Goal: Task Accomplishment & Management: Manage account settings

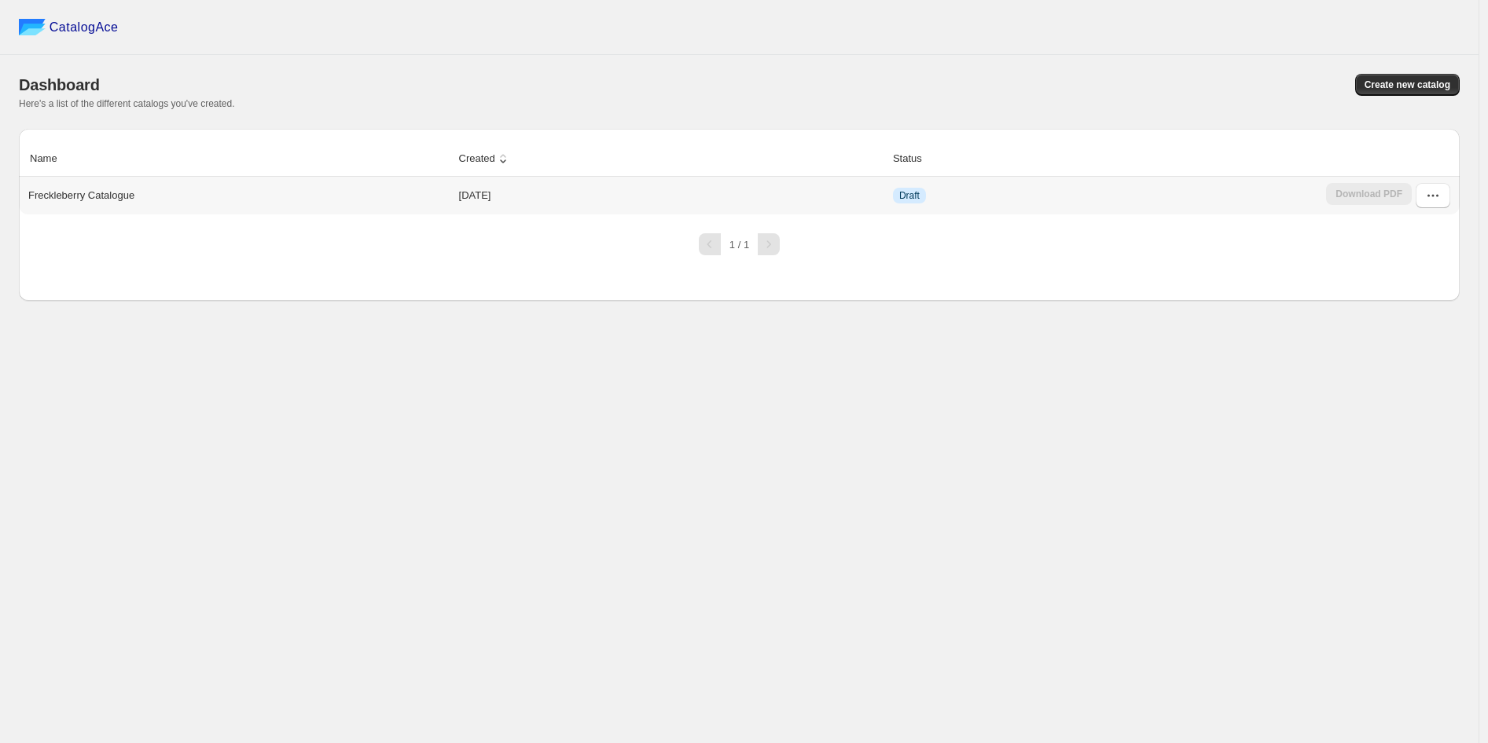
click at [102, 206] on th "Freckleberry Catalogue" at bounding box center [236, 196] width 435 height 38
click at [106, 196] on p "Freckleberry Catalogue" at bounding box center [81, 196] width 106 height 16
click at [881, 195] on td "[DATE]" at bounding box center [671, 196] width 434 height 38
click at [1435, 197] on icon "button" at bounding box center [1433, 196] width 16 height 16
click at [1444, 339] on span "Edit" at bounding box center [1432, 337] width 80 height 16
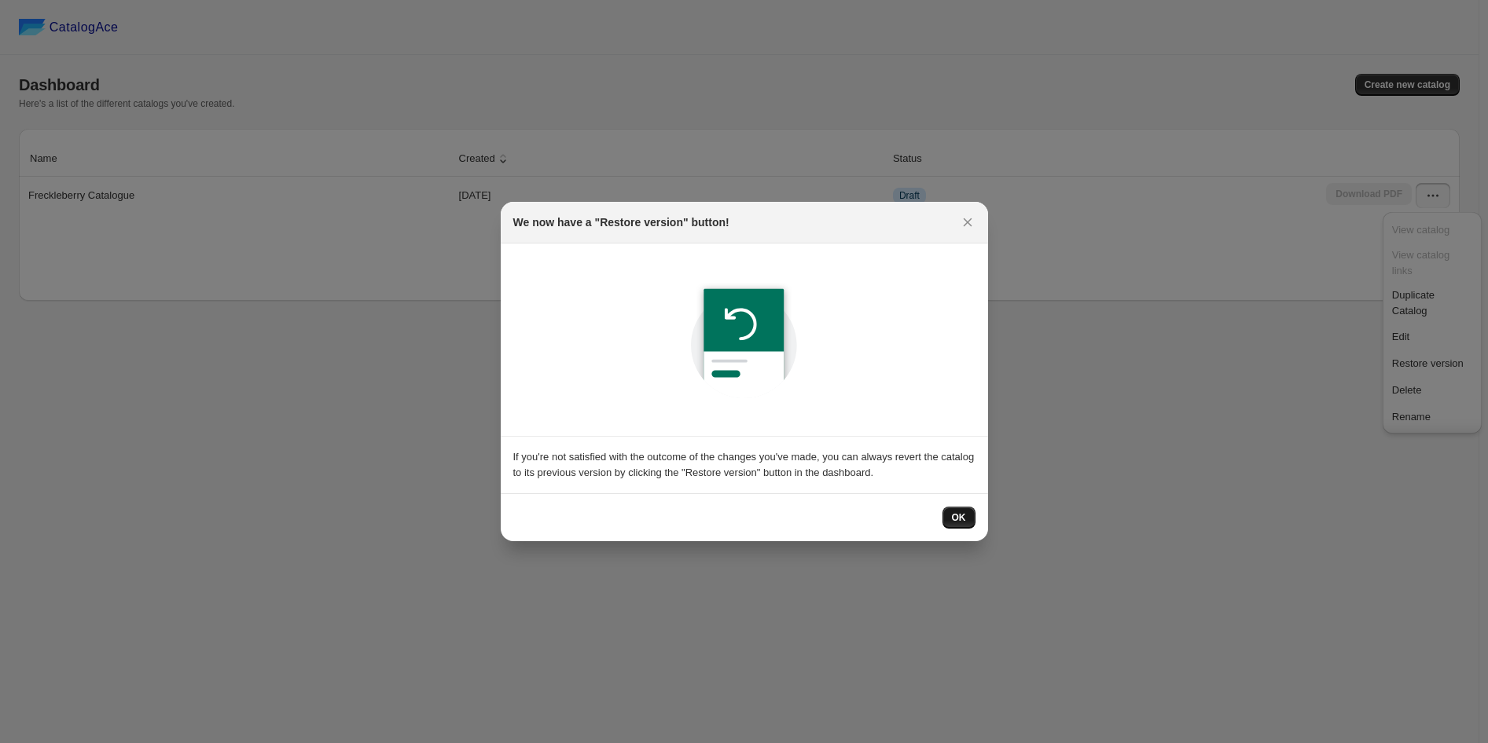
click at [961, 519] on span "OK" at bounding box center [959, 518] width 14 height 13
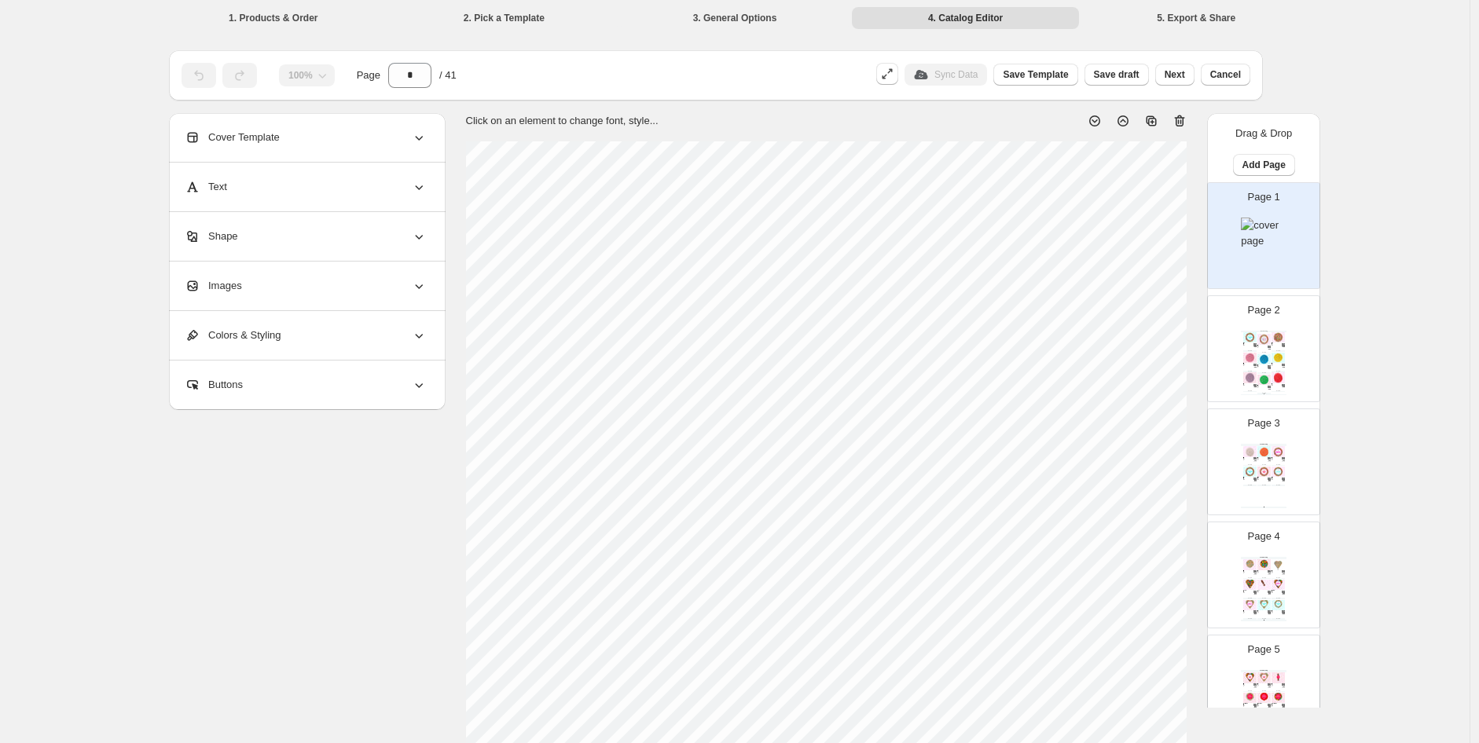
click at [1238, 232] on div "Page 1" at bounding box center [1257, 229] width 99 height 105
click at [1260, 366] on div "Our classic 40g Belgian chocolate freckle with a fun blue sprinkle twist! Avail…" at bounding box center [1261, 366] width 9 height 1
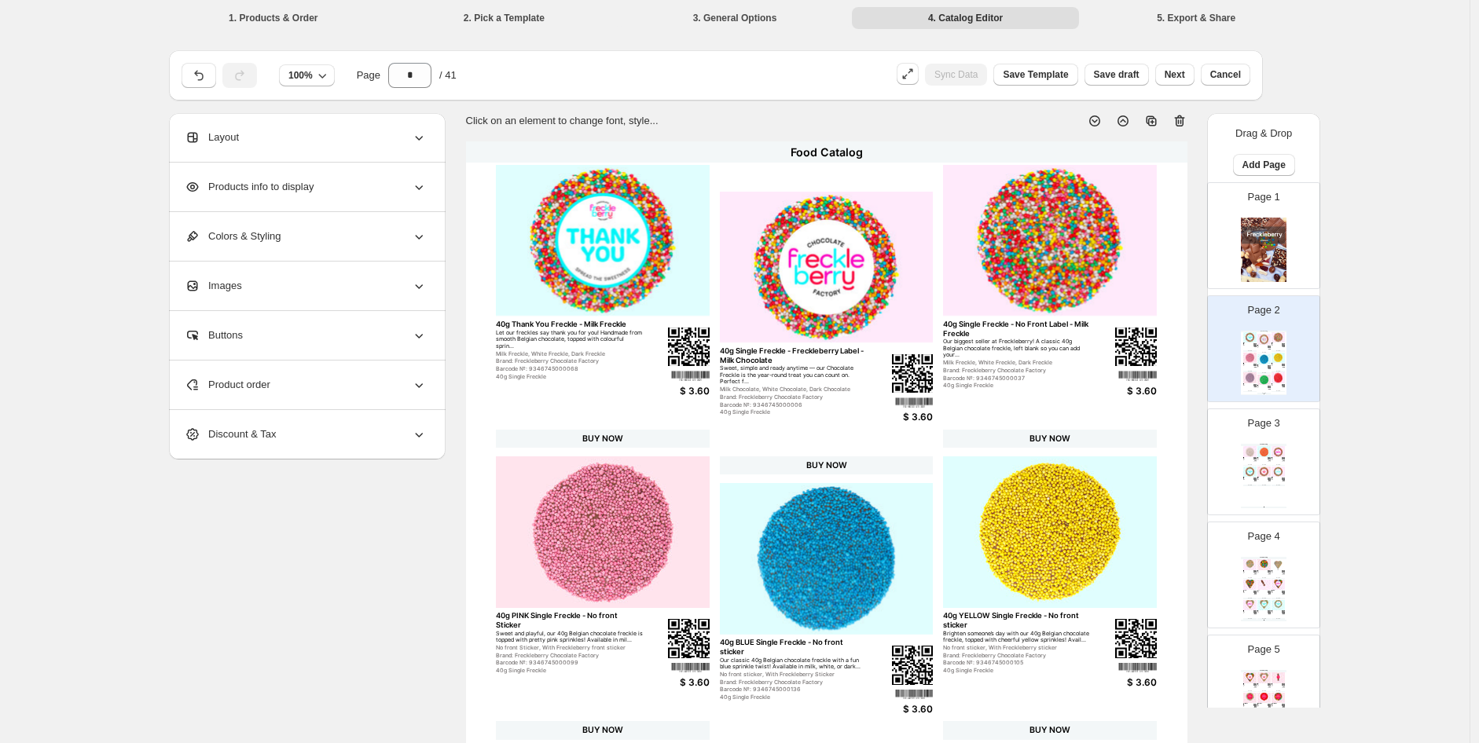
click at [1267, 453] on img at bounding box center [1263, 451] width 13 height 10
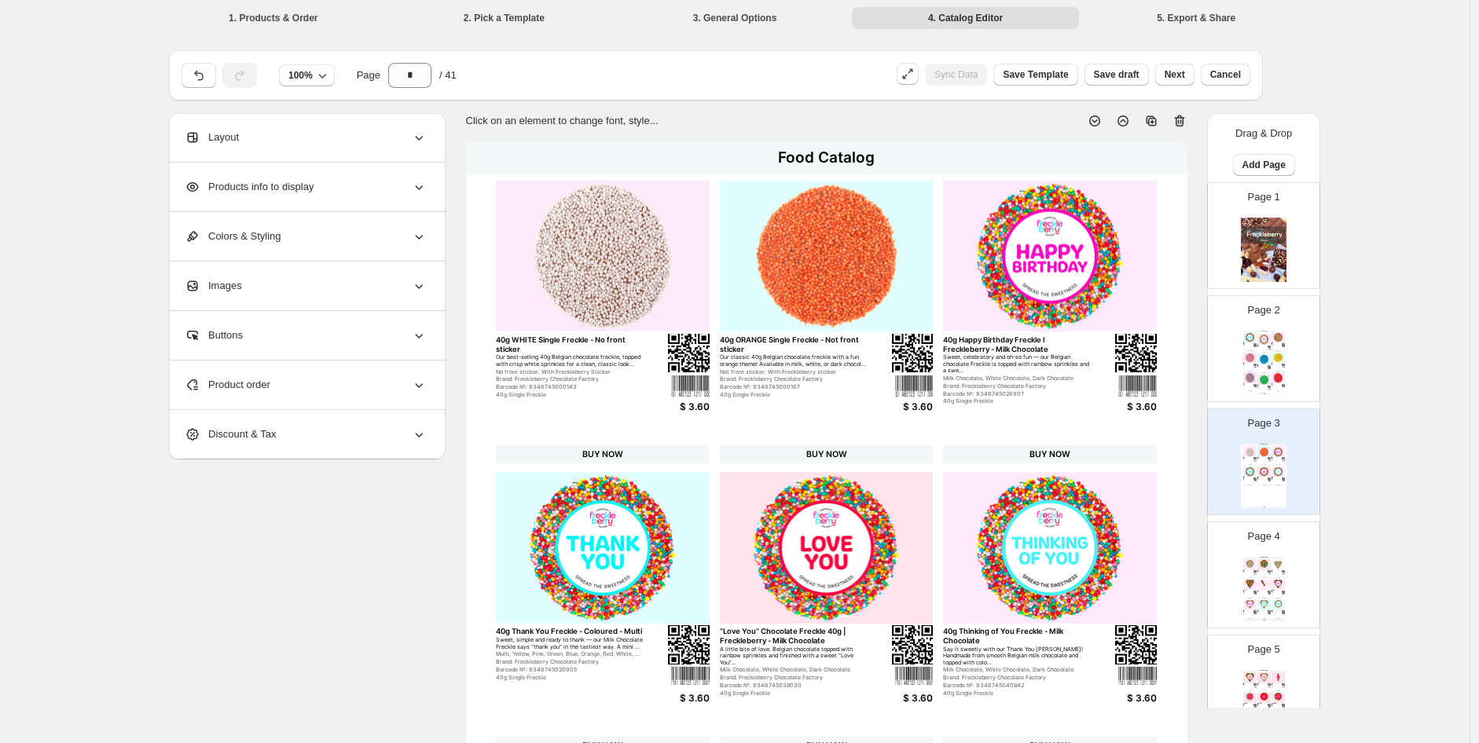
scroll to position [87, 0]
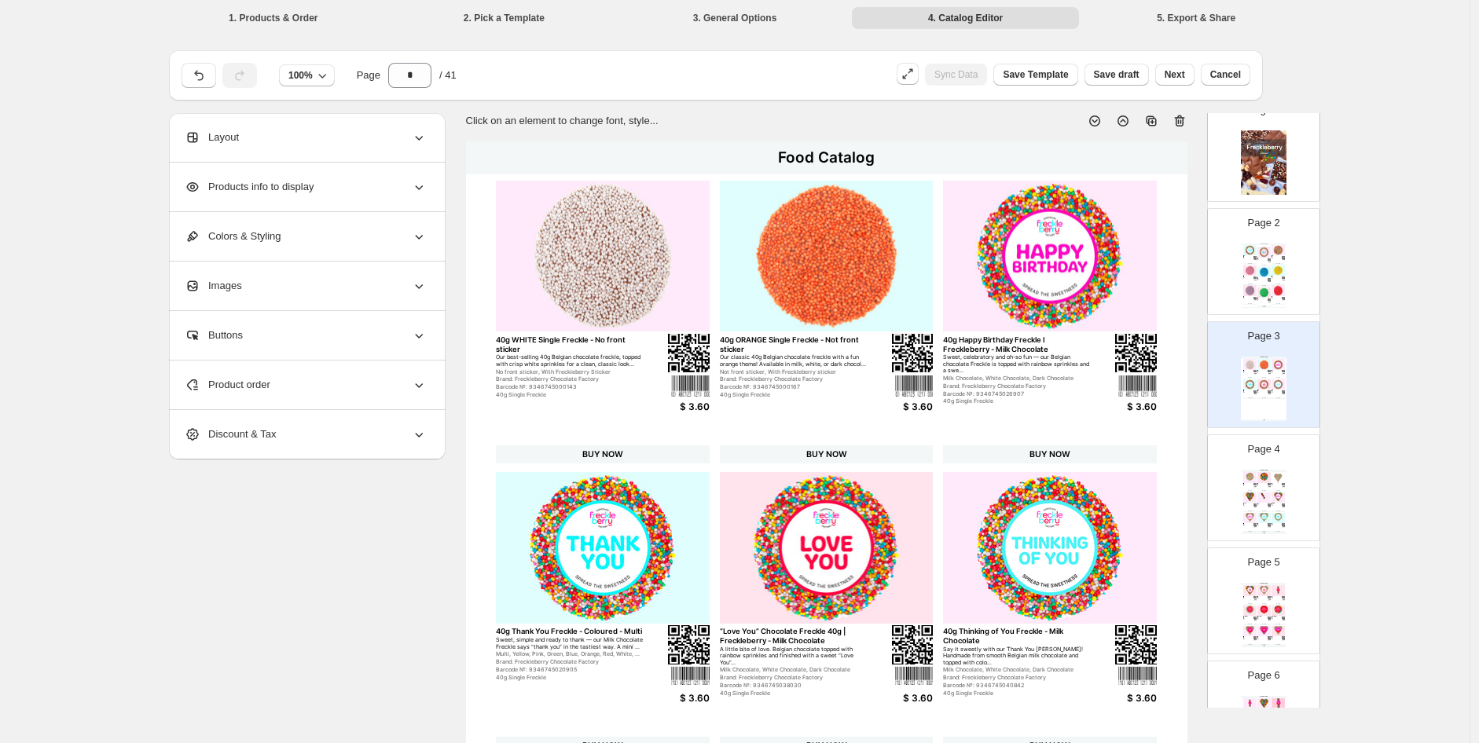
click at [1258, 472] on img at bounding box center [1263, 477] width 13 height 10
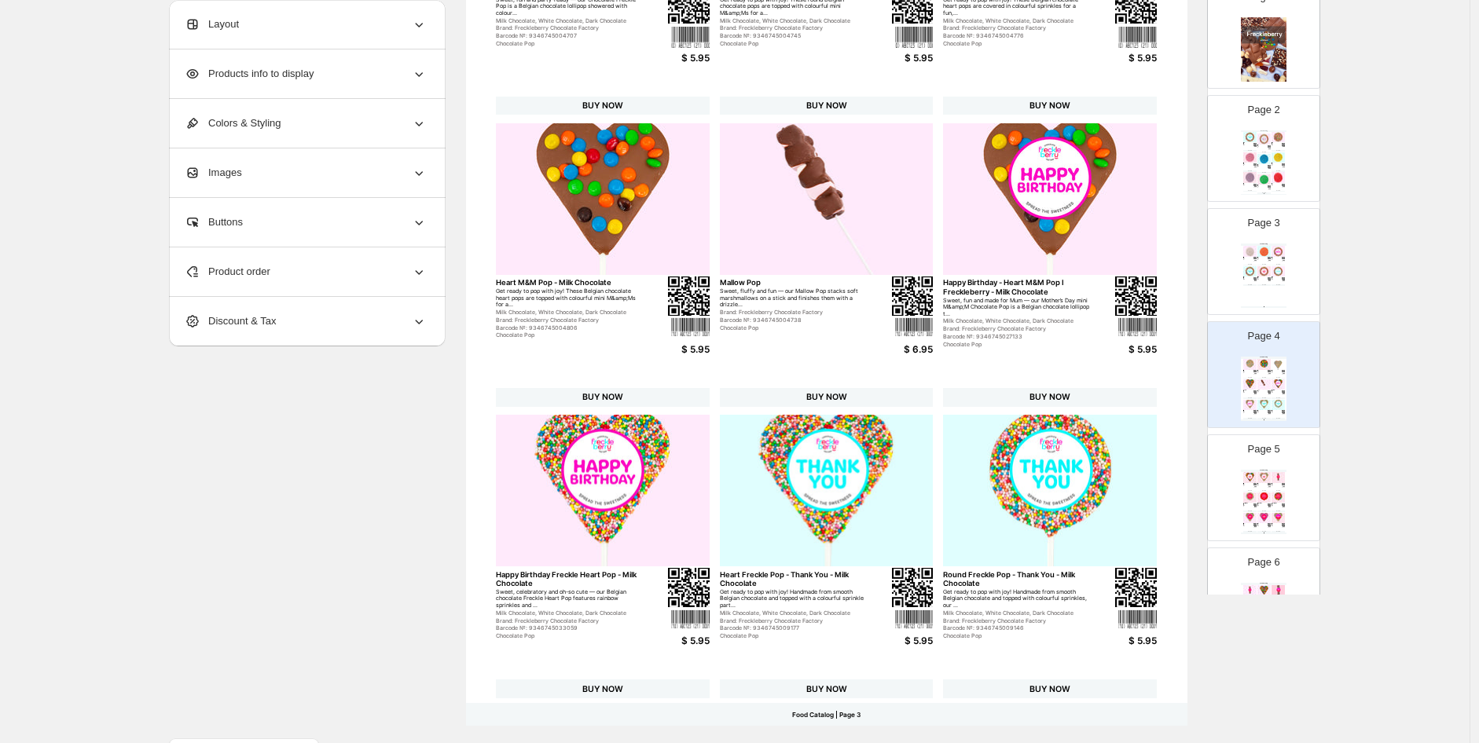
scroll to position [394, 0]
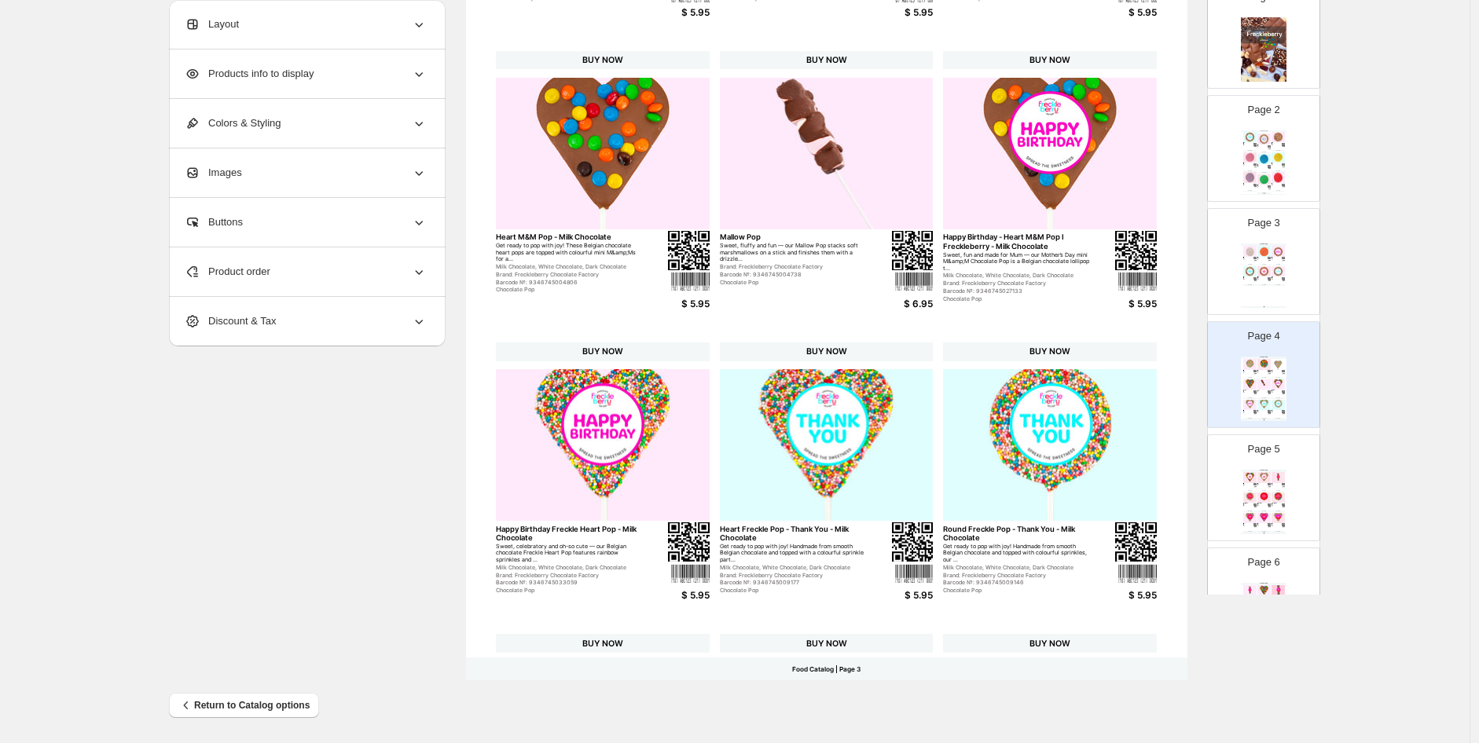
click at [1258, 470] on div "Food Catalog" at bounding box center [1264, 471] width 46 height 2
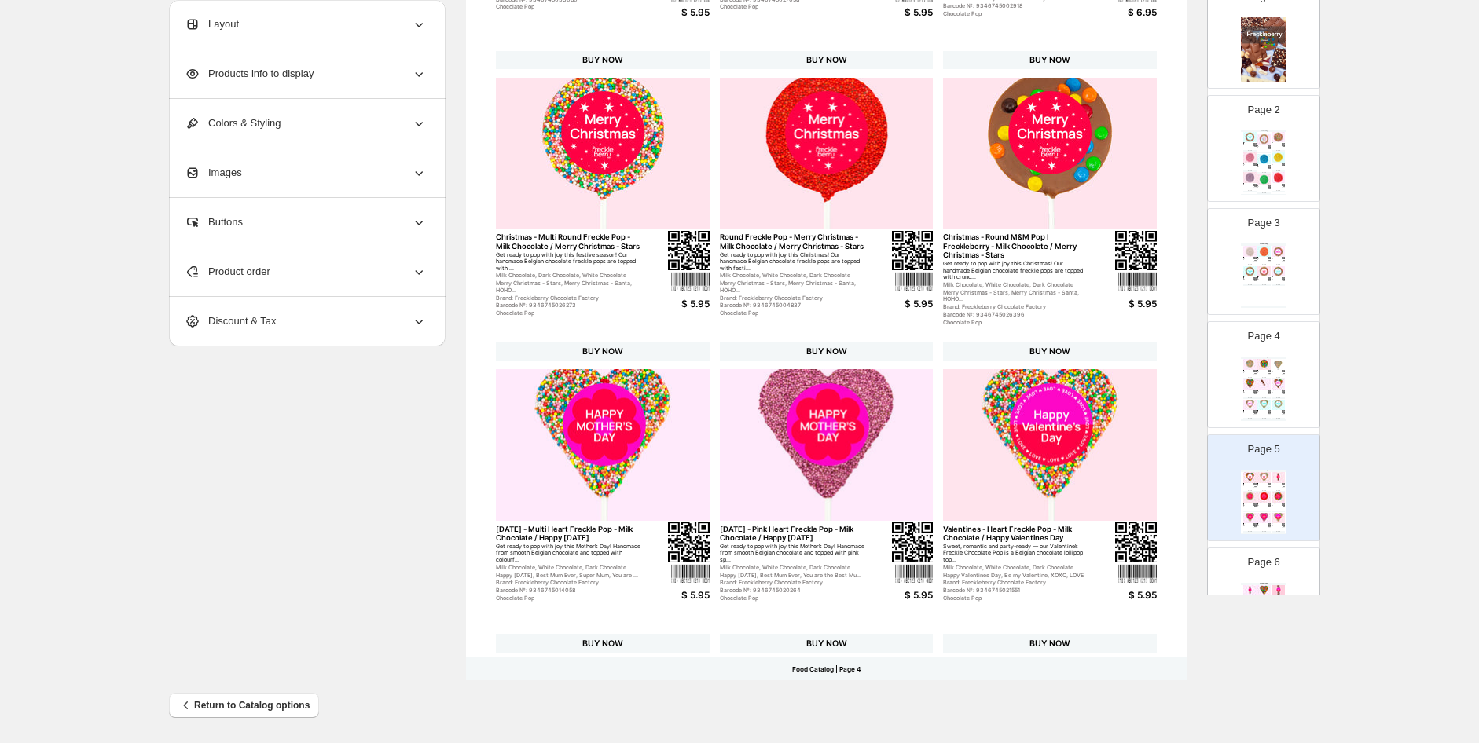
scroll to position [174, 0]
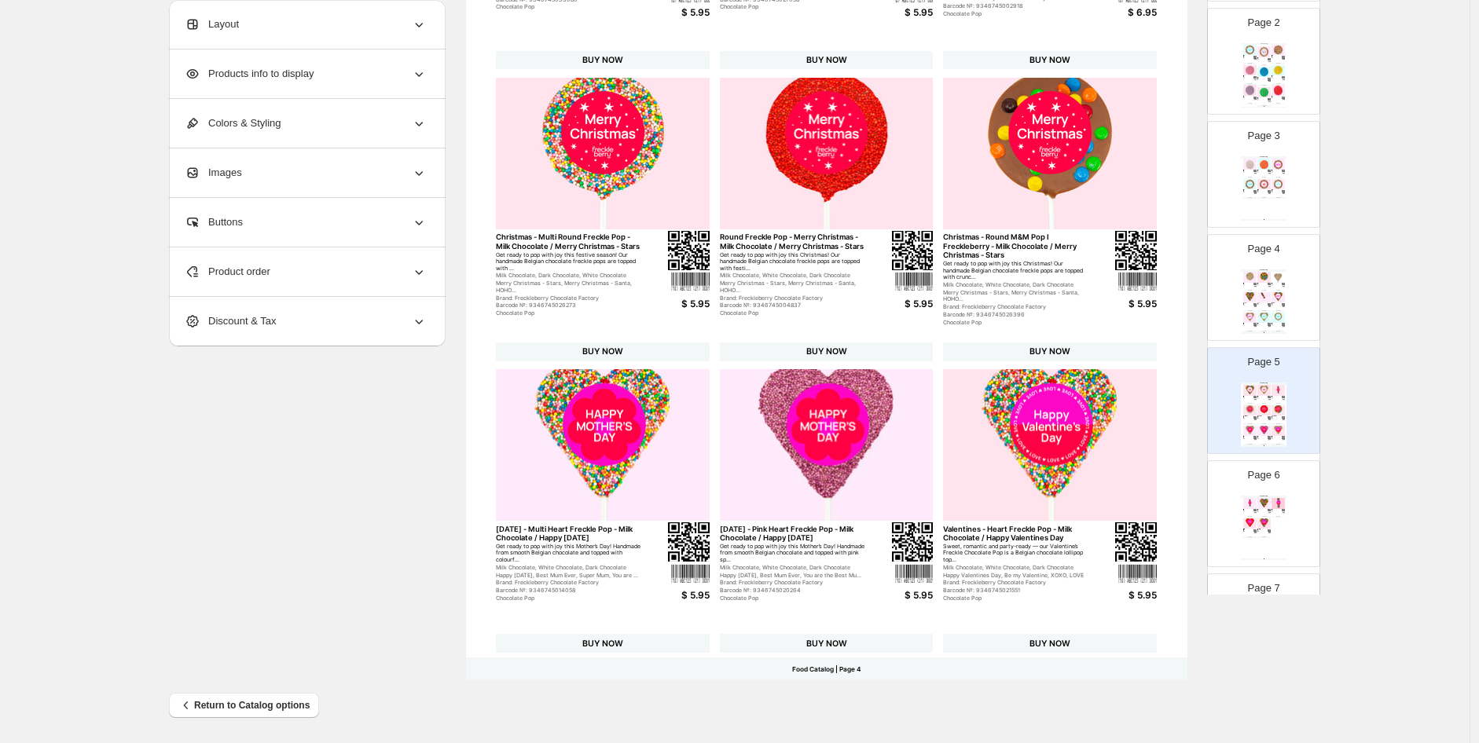
click at [1264, 496] on div "Food Catalog" at bounding box center [1264, 497] width 46 height 2
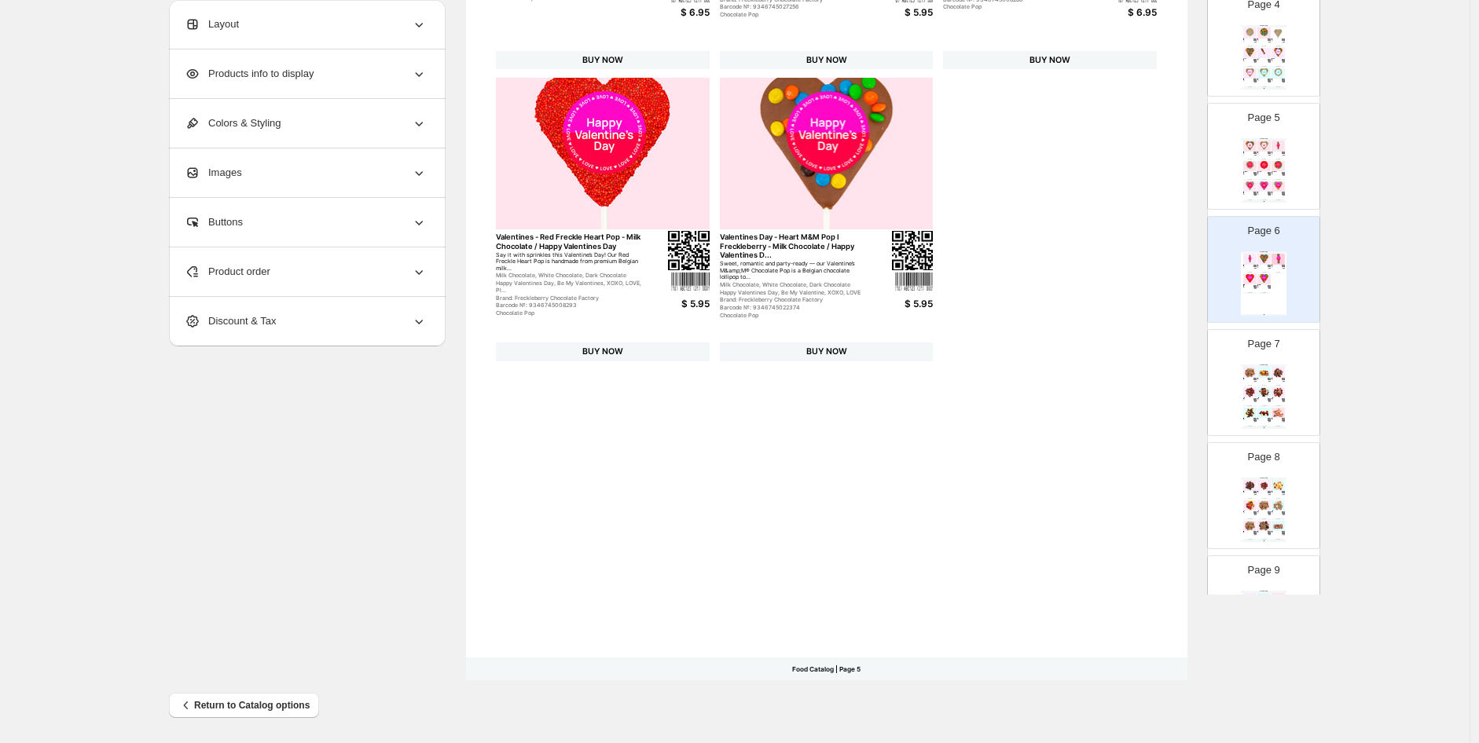
scroll to position [453, 0]
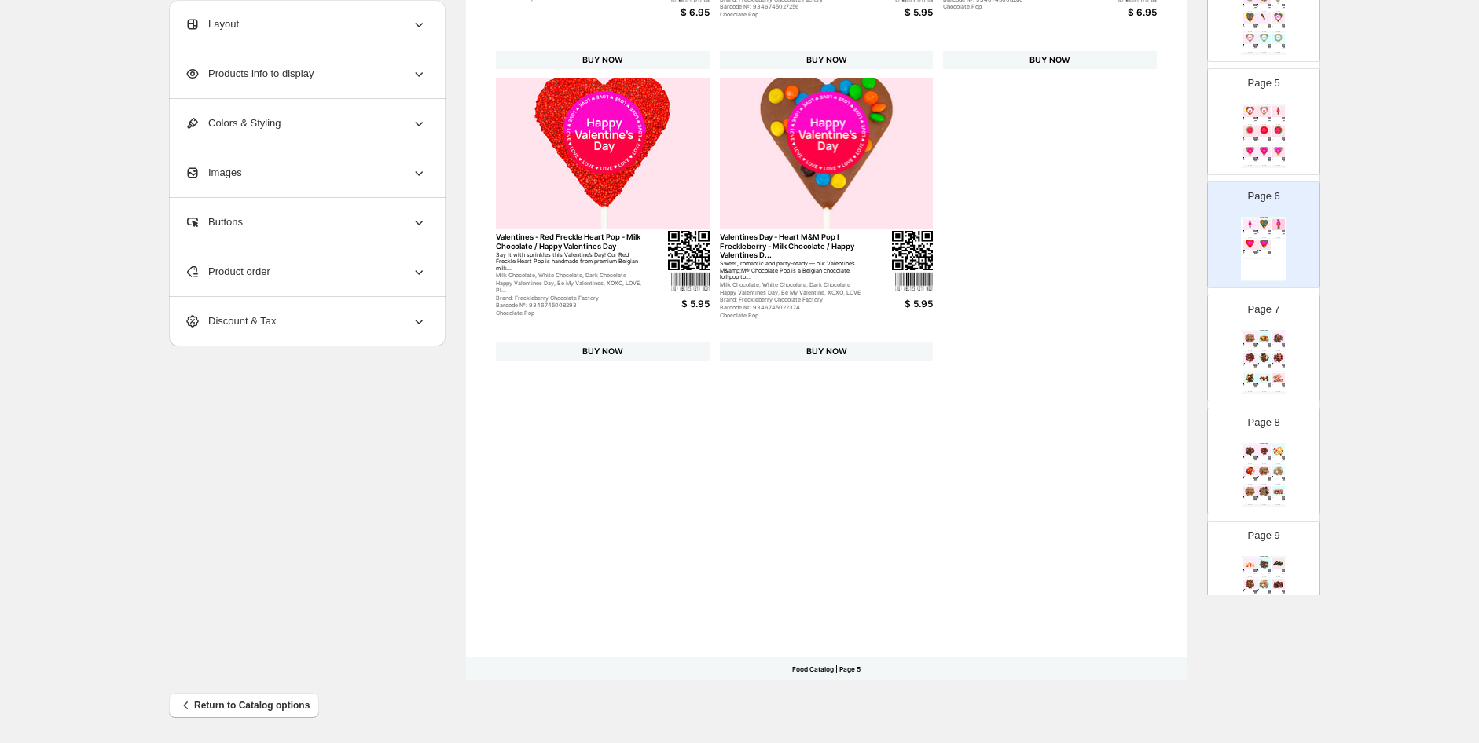
click at [1246, 332] on img at bounding box center [1249, 337] width 13 height 10
type input "*"
